Goal: Transaction & Acquisition: Download file/media

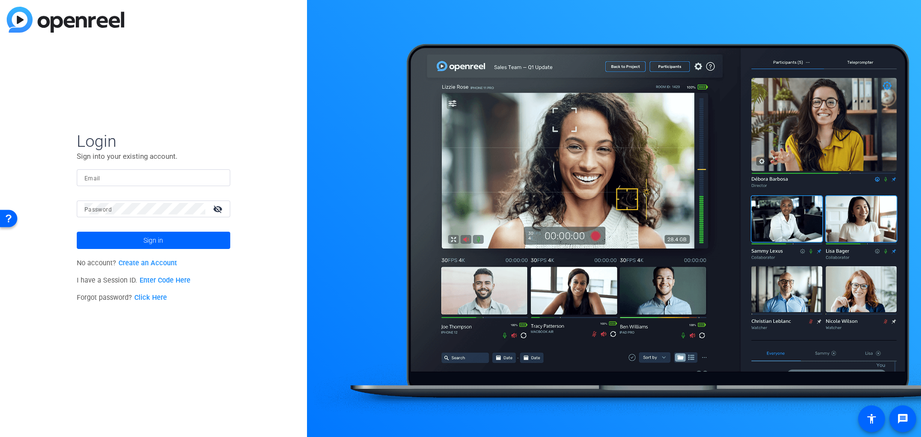
drag, startPoint x: 203, startPoint y: 167, endPoint x: 201, endPoint y: 177, distance: 10.5
click at [203, 168] on form "Login Sign into your existing account. Email Password visibility_off Sign in" at bounding box center [154, 190] width 154 height 118
click at [201, 178] on input "Email" at bounding box center [153, 178] width 138 height 12
type input "[PERSON_NAME][EMAIL_ADDRESS][PERSON_NAME][DOMAIN_NAME]"
click at [77, 232] on button "Sign in" at bounding box center [154, 240] width 154 height 17
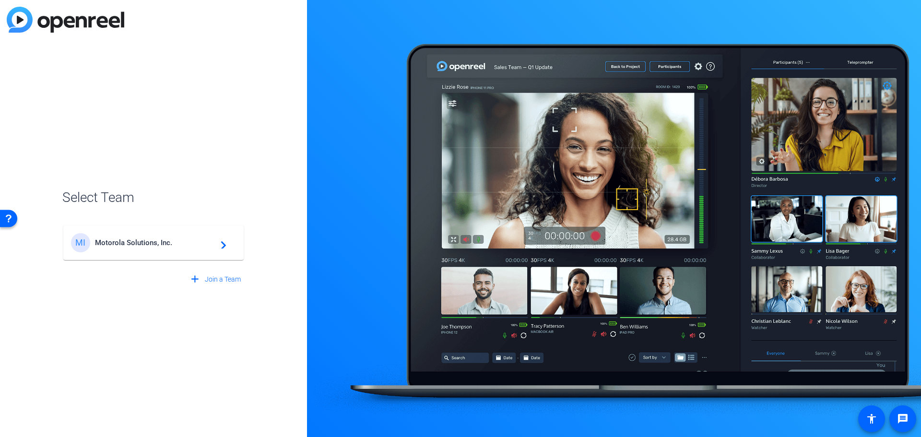
click at [112, 236] on div "MI Motorola Solutions, Inc. navigate_next" at bounding box center [153, 242] width 165 height 19
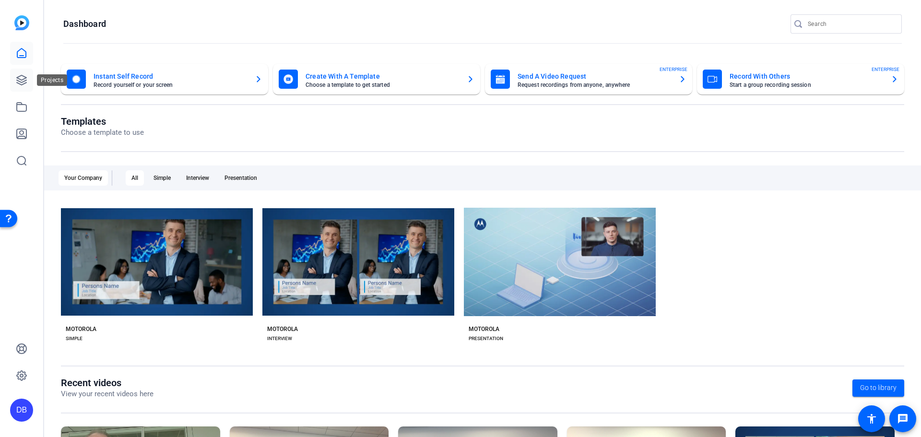
click at [19, 73] on link at bounding box center [21, 80] width 23 height 23
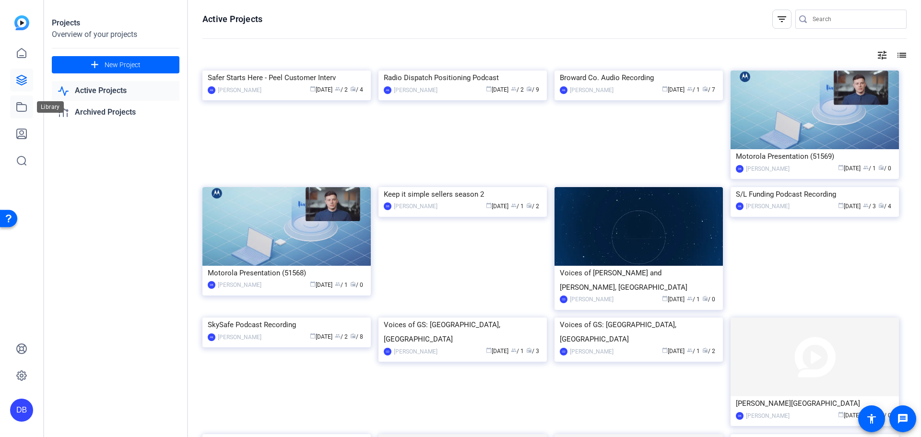
click at [23, 108] on icon at bounding box center [22, 107] width 12 height 12
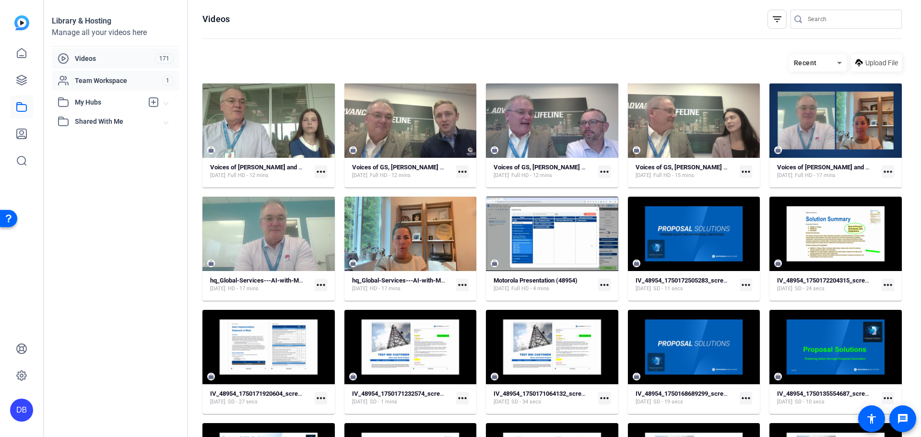
click at [125, 84] on span "Team Workspace" at bounding box center [118, 81] width 87 height 10
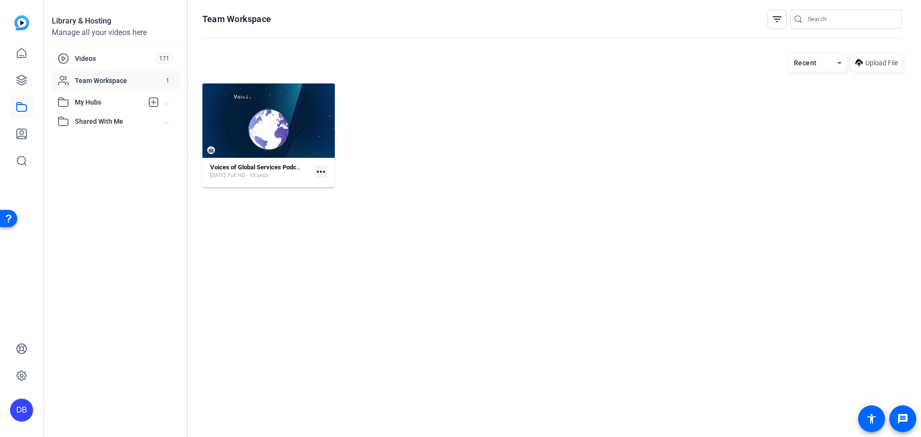
click at [125, 99] on span "My Hubs" at bounding box center [109, 102] width 68 height 10
click at [120, 66] on div "Videos 171" at bounding box center [116, 58] width 128 height 20
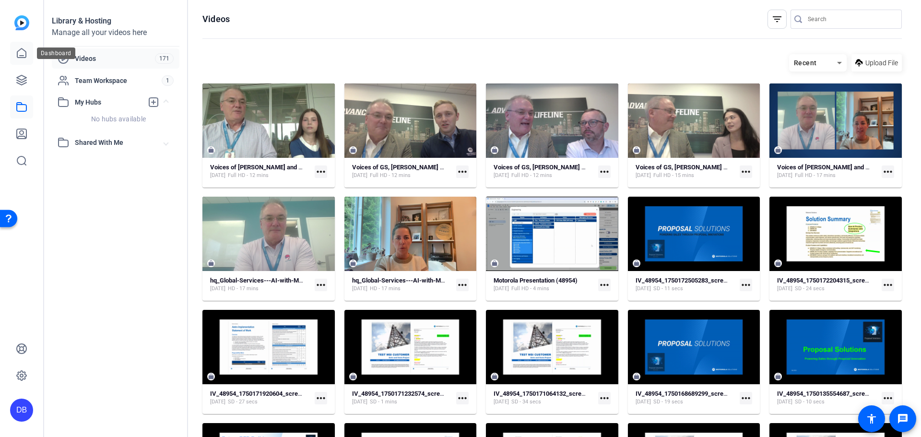
click at [15, 54] on link at bounding box center [21, 53] width 23 height 23
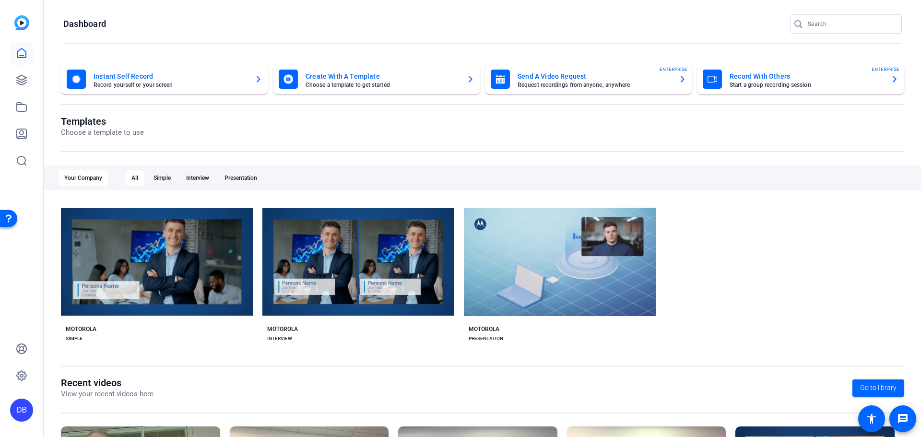
click at [34, 81] on div "DB" at bounding box center [21, 218] width 43 height 437
click at [28, 81] on link at bounding box center [21, 80] width 23 height 23
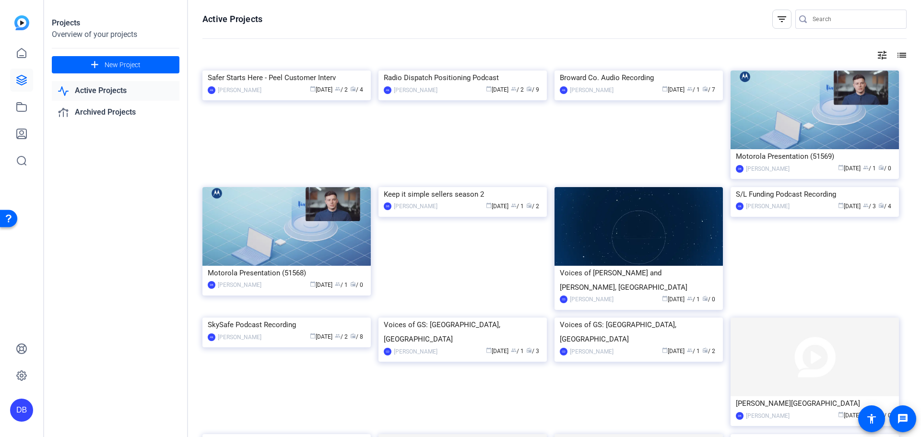
click at [877, 54] on mat-icon "tune" at bounding box center [883, 55] width 12 height 12
click at [865, 77] on icon at bounding box center [869, 75] width 12 height 12
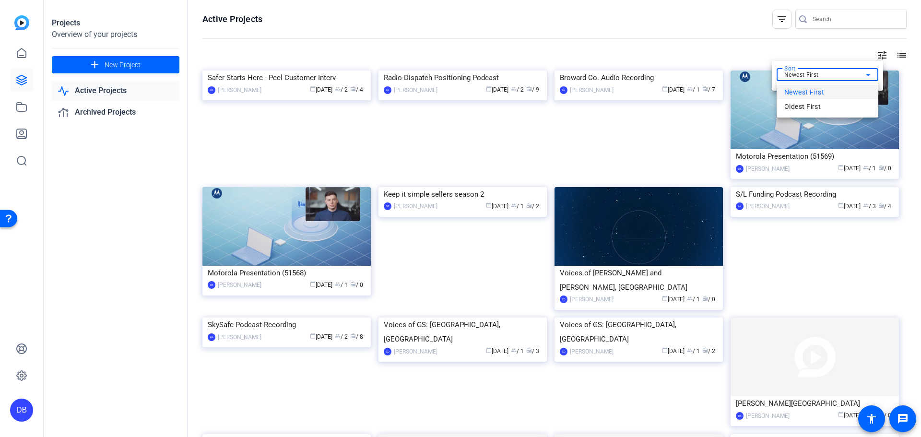
click at [857, 90] on mat-option "Newest First" at bounding box center [828, 92] width 102 height 14
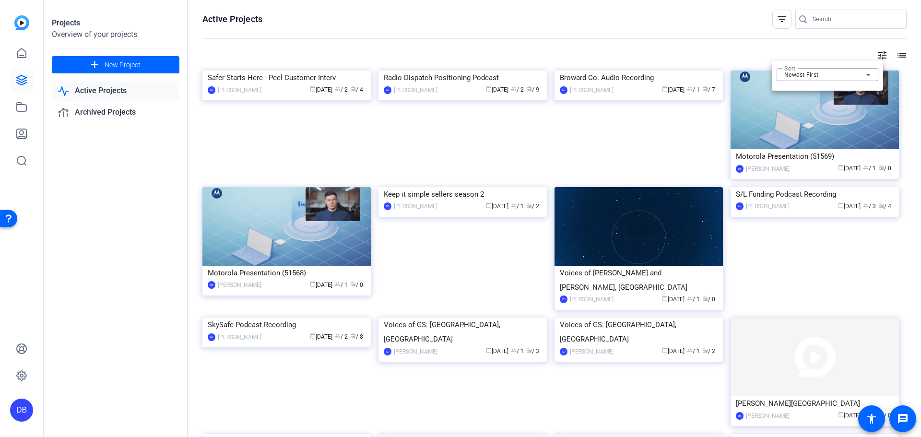
click at [118, 94] on div at bounding box center [460, 218] width 921 height 437
click at [502, 187] on img at bounding box center [463, 187] width 168 height 0
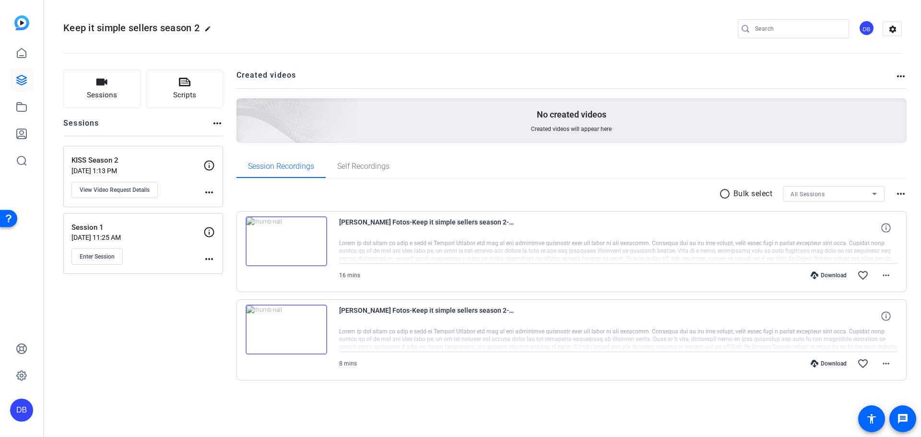
click at [281, 227] on img at bounding box center [287, 241] width 82 height 50
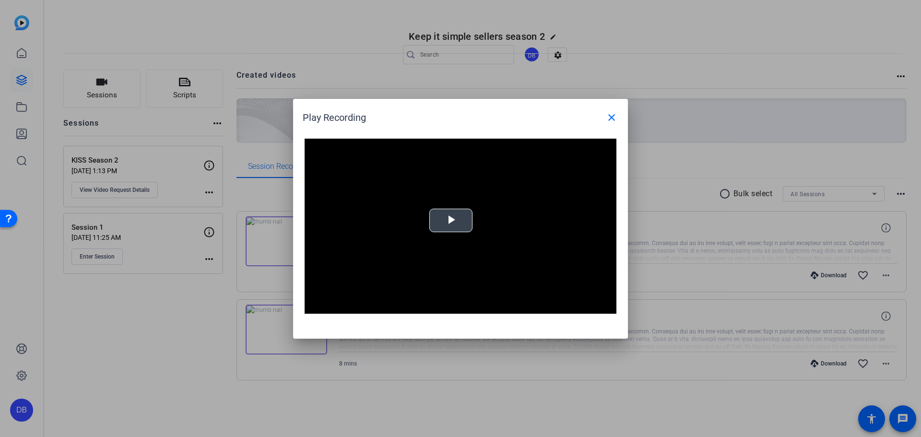
click at [451, 220] on span "Video Player" at bounding box center [451, 220] width 0 height 0
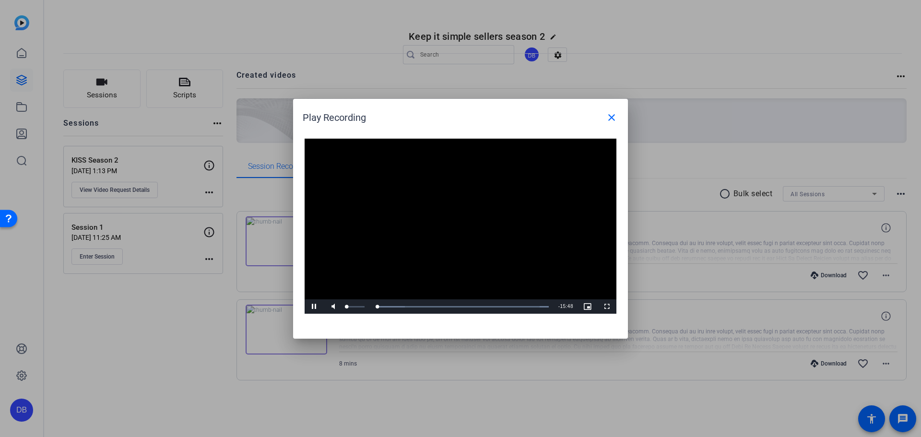
drag, startPoint x: 347, startPoint y: 306, endPoint x: 328, endPoint y: 306, distance: 18.7
click at [329, 306] on div "Mute 10%" at bounding box center [348, 306] width 48 height 14
click at [336, 307] on span "Video Player" at bounding box center [333, 307] width 19 height 0
drag, startPoint x: 379, startPoint y: 306, endPoint x: 285, endPoint y: 309, distance: 93.6
click at [285, 309] on div "Play Recording close Video Player is loading. Play Video Play Mute 100% Current…" at bounding box center [460, 218] width 921 height 437
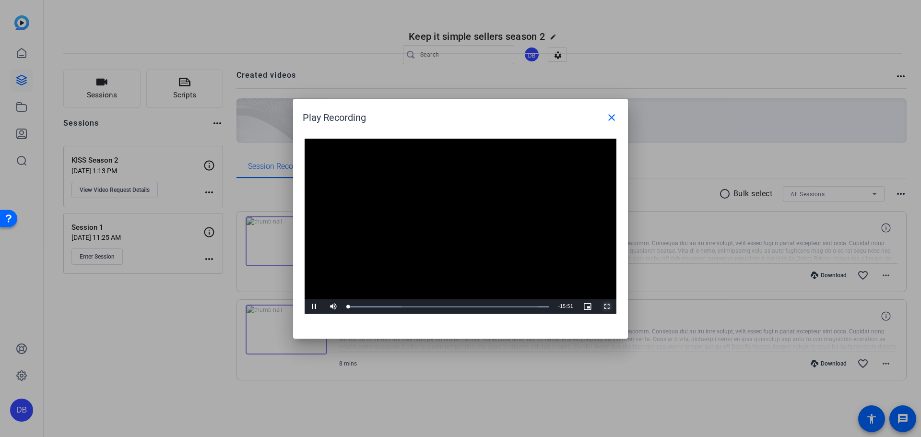
click at [610, 307] on span "Video Player" at bounding box center [606, 307] width 19 height 0
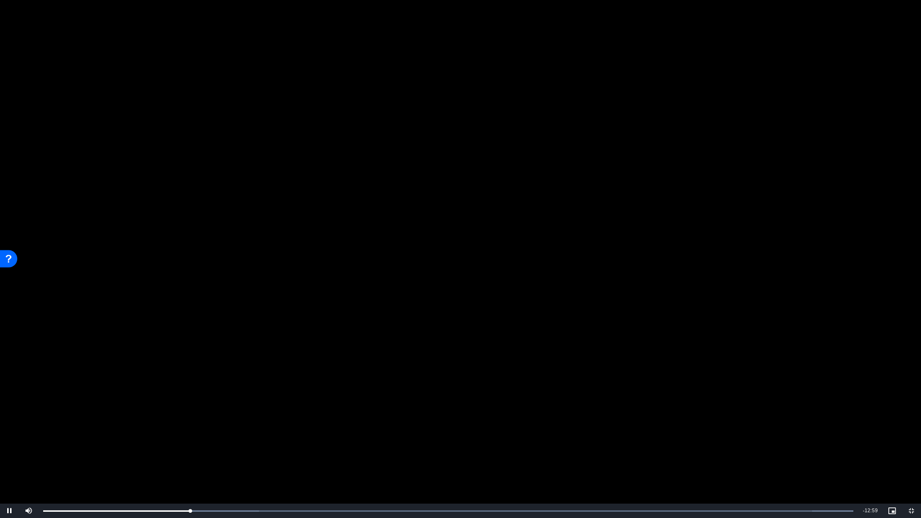
click at [533, 410] on video "Video Player" at bounding box center [460, 259] width 921 height 518
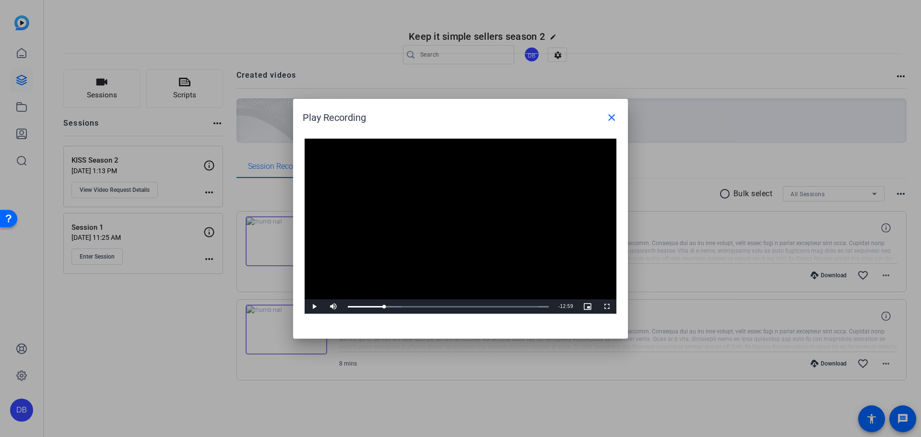
click at [455, 259] on video "Video Player" at bounding box center [461, 227] width 312 height 176
click at [431, 305] on div "Loaded : 100.00% 06:30 02:54" at bounding box center [448, 306] width 211 height 14
click at [517, 308] on div "Loaded : 100.00% 13:11 06:27" at bounding box center [450, 306] width 214 height 14
click at [543, 306] on div "15:12" at bounding box center [543, 307] width 0 height 2
click at [517, 309] on div "Loaded : 100.00% 13:35 15:12" at bounding box center [450, 306] width 214 height 14
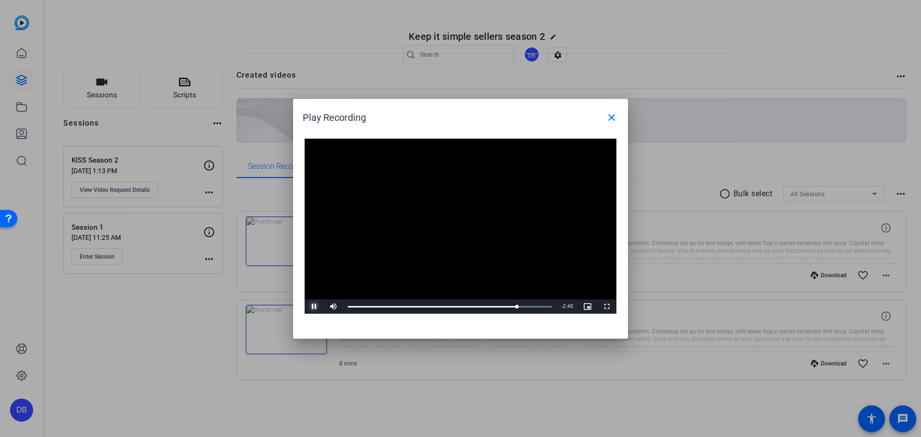
click at [315, 307] on span "Video Player" at bounding box center [314, 307] width 19 height 0
click at [614, 117] on mat-icon "close" at bounding box center [612, 118] width 12 height 12
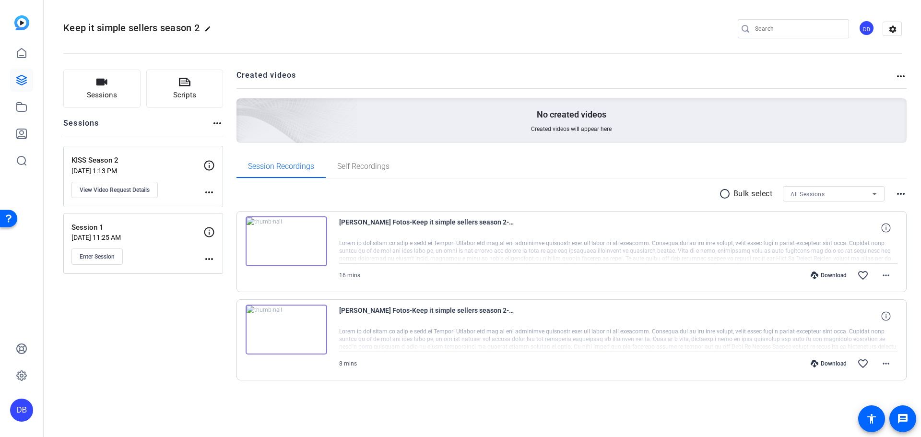
click at [809, 274] on div "Download" at bounding box center [829, 276] width 46 height 8
click at [828, 364] on div "Download" at bounding box center [829, 364] width 46 height 8
click at [893, 278] on span at bounding box center [886, 275] width 23 height 23
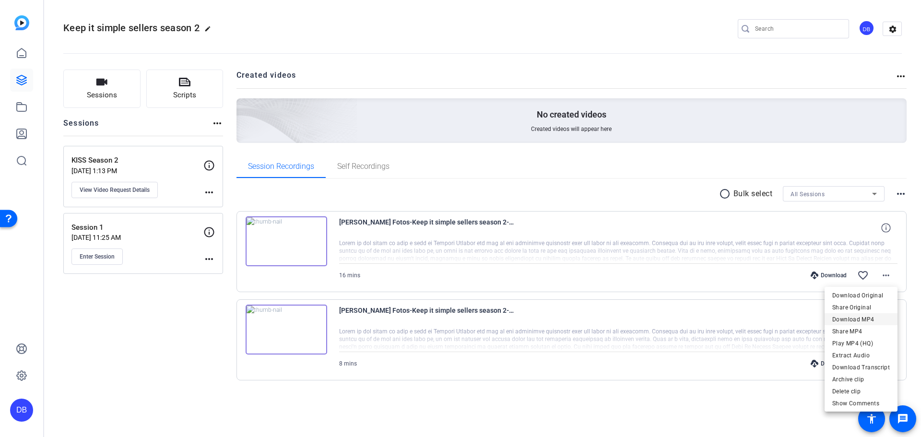
click at [880, 318] on span "Download MP4" at bounding box center [861, 320] width 58 height 12
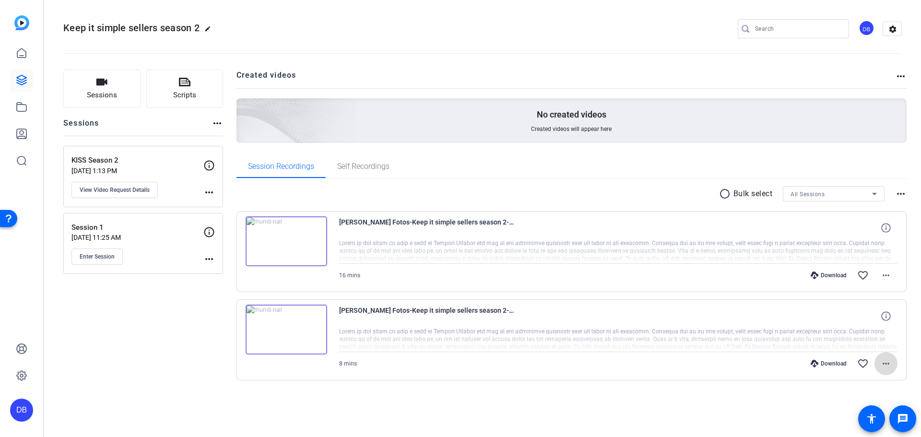
click at [890, 366] on mat-icon "more_horiz" at bounding box center [886, 364] width 12 height 12
click at [865, 269] on span "Download MP4" at bounding box center [861, 272] width 58 height 12
